Goal: Task Accomplishment & Management: Manage account settings

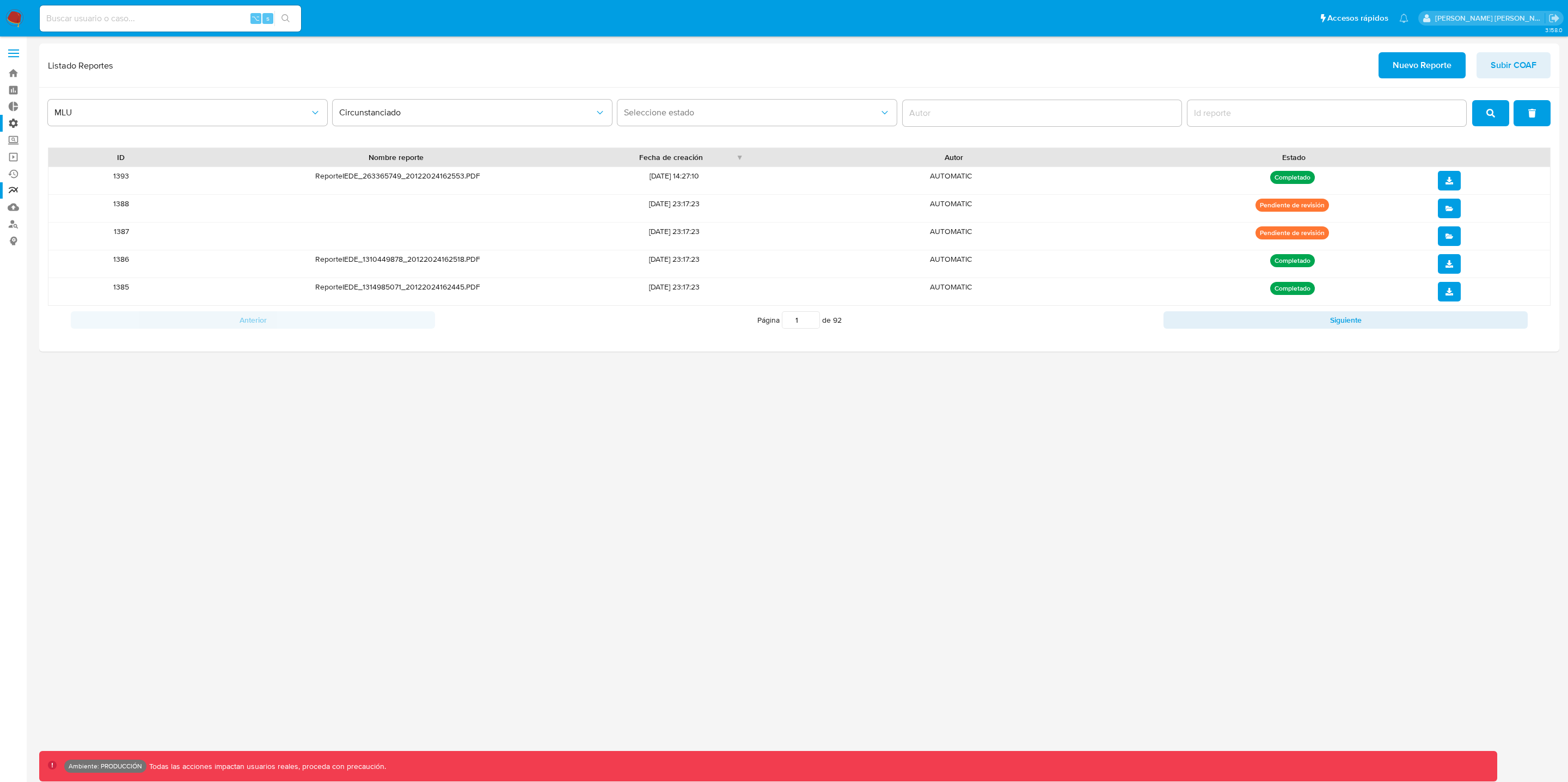
click at [16, 124] on label "Administración" at bounding box center [65, 123] width 130 height 17
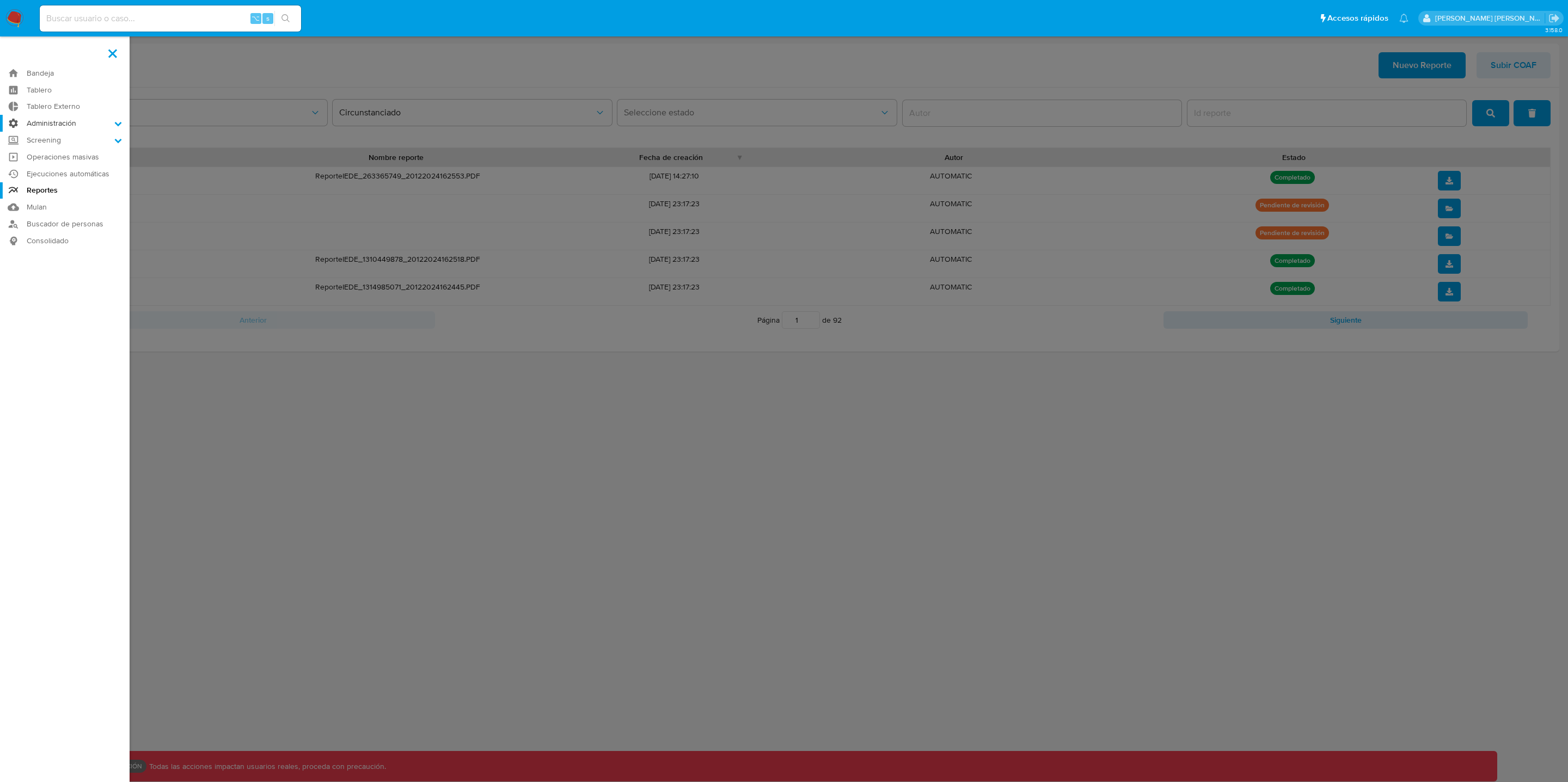
click at [0, 0] on input "Administración" at bounding box center [0, 0] width 0 height 0
click at [63, 163] on link "Usuarios" at bounding box center [65, 166] width 130 height 13
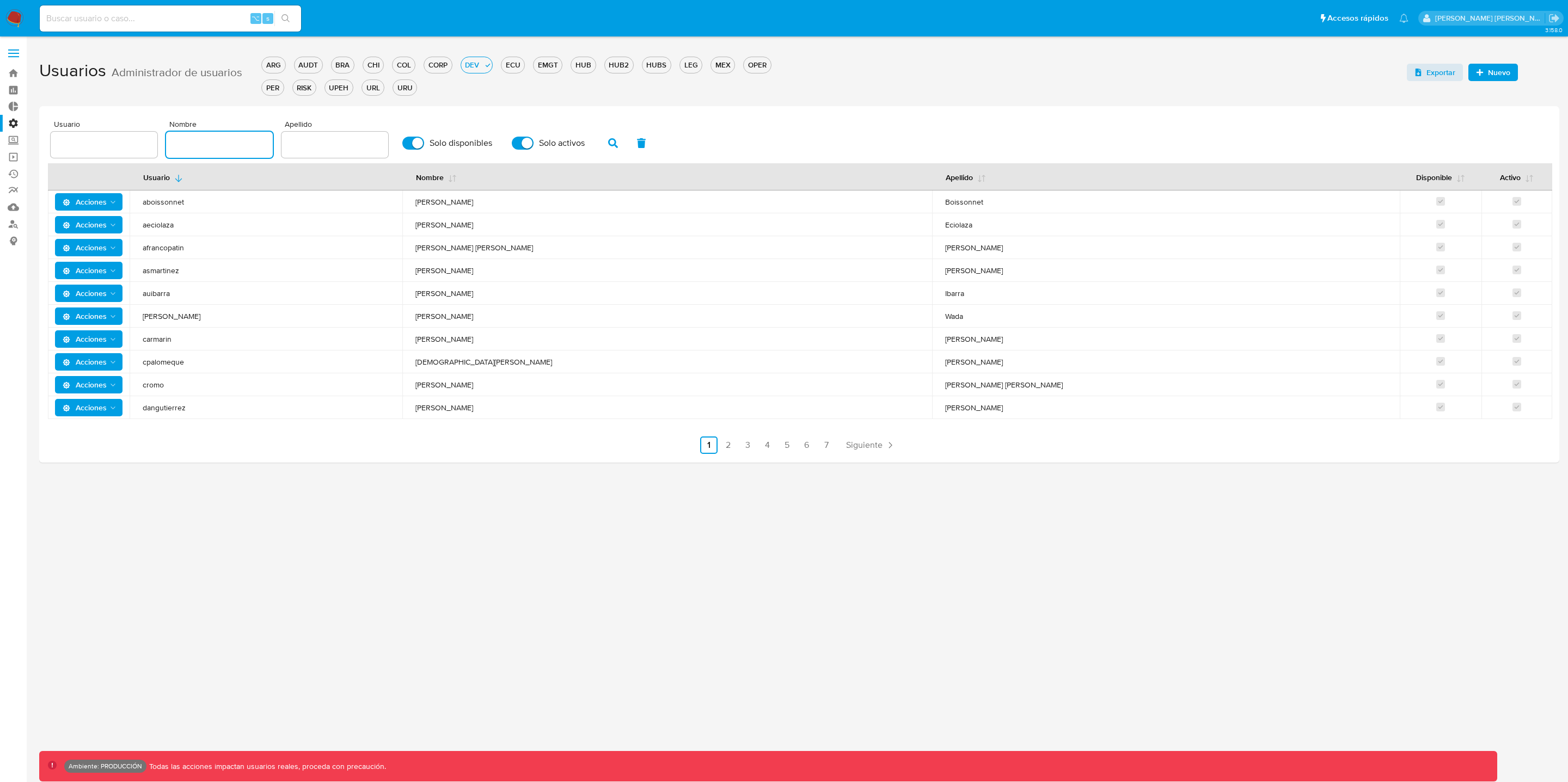
click at [190, 142] on input "text" at bounding box center [219, 144] width 107 height 14
type input "[PERSON_NAME]"
click at [608, 146] on span "button" at bounding box center [613, 143] width 10 height 18
